Goal: Check status: Check status

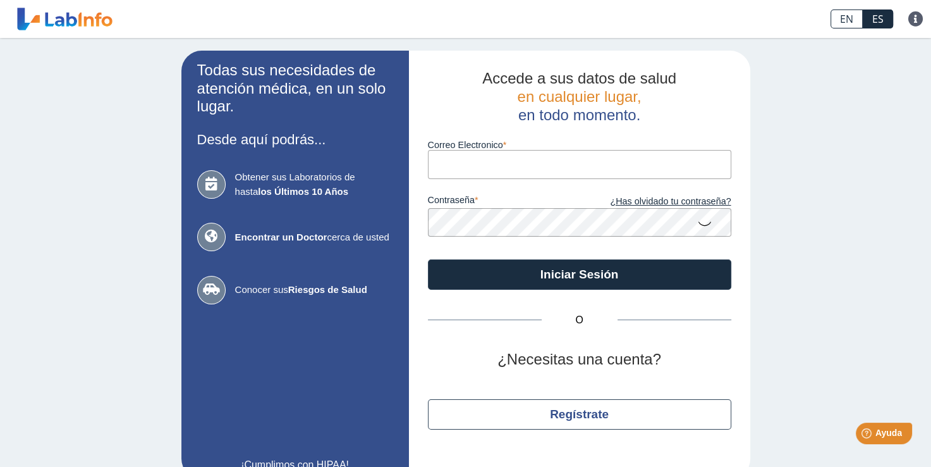
click at [428, 166] on input "Correo Electronico" at bounding box center [580, 164] width 304 height 28
type input "[EMAIL_ADDRESS][DOMAIN_NAME]"
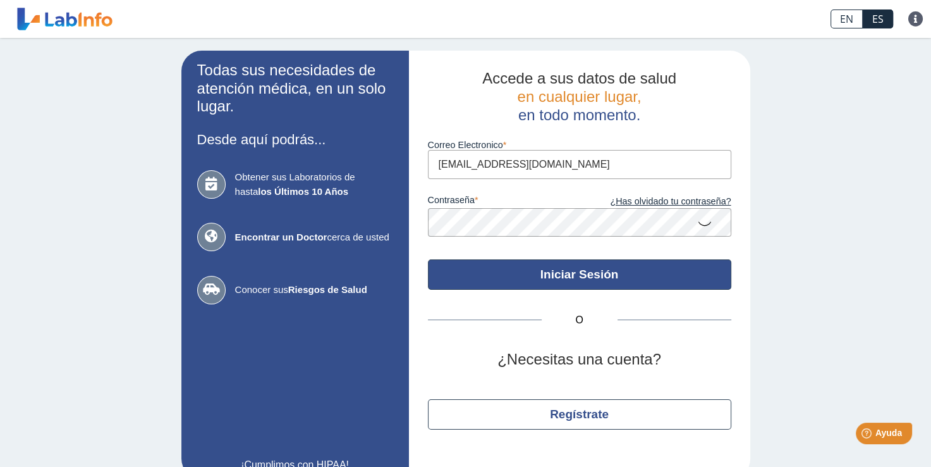
click at [602, 278] on button "Iniciar Sesión" at bounding box center [580, 274] width 304 height 30
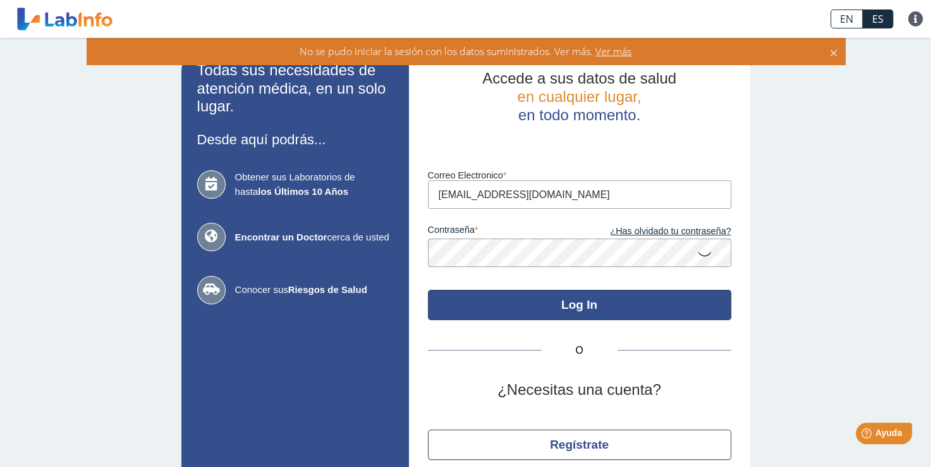
click at [556, 306] on button "Log In" at bounding box center [580, 305] width 304 height 30
click at [837, 52] on icon at bounding box center [834, 51] width 10 height 14
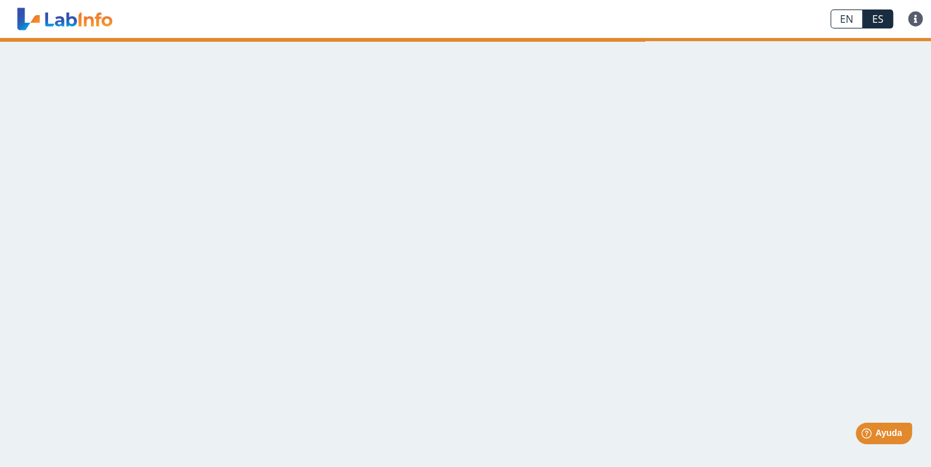
click at [864, 334] on main at bounding box center [465, 252] width 931 height 429
